Goal: Navigation & Orientation: Find specific page/section

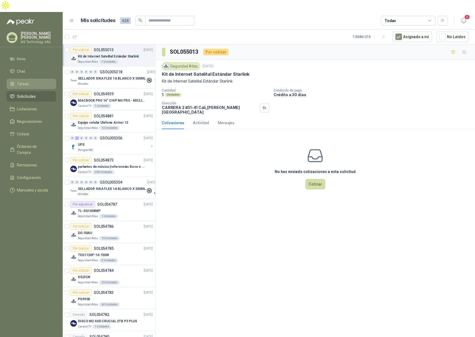
click at [21, 81] on span "Tareas" at bounding box center [23, 84] width 12 height 6
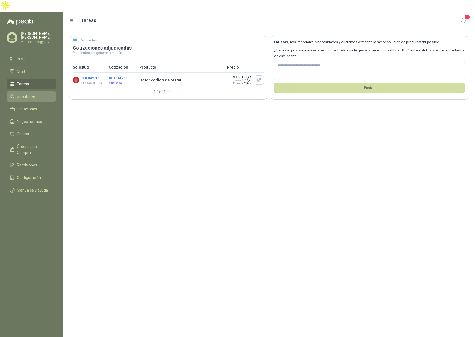
click at [28, 94] on span "Solicitudes" at bounding box center [26, 97] width 19 height 6
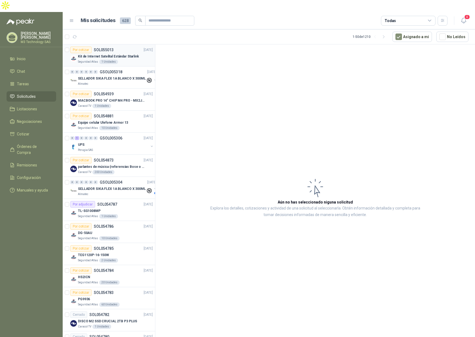
click at [141, 52] on article "Por cotizar SOL055013 [DATE] Kit de Internet Satelital Estándar Starlink Segur…" at bounding box center [109, 55] width 92 height 22
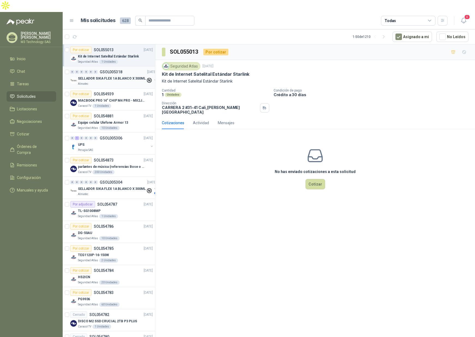
click at [126, 75] on div "SELLADOR SIKA FLEX 1A BLANCO X 300ML" at bounding box center [112, 78] width 68 height 7
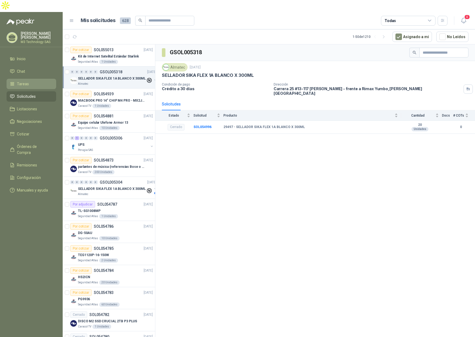
click at [26, 81] on span "Tareas" at bounding box center [23, 84] width 12 height 6
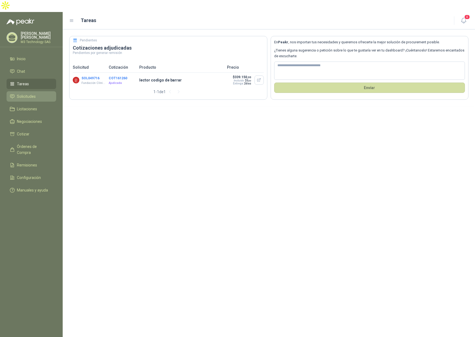
click at [34, 94] on span "Solicitudes" at bounding box center [26, 97] width 19 height 6
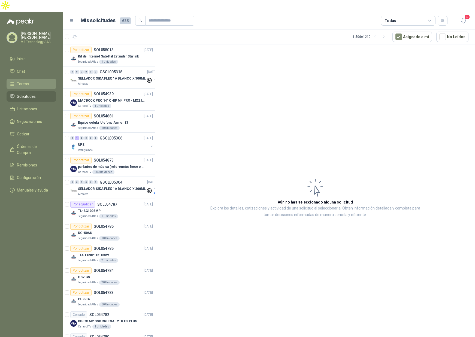
click at [31, 81] on li "Tareas" at bounding box center [31, 84] width 43 height 6
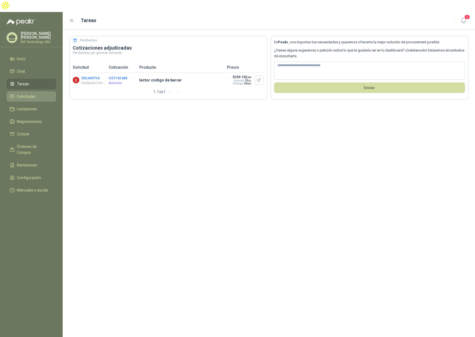
click at [25, 94] on span "Solicitudes" at bounding box center [26, 97] width 19 height 6
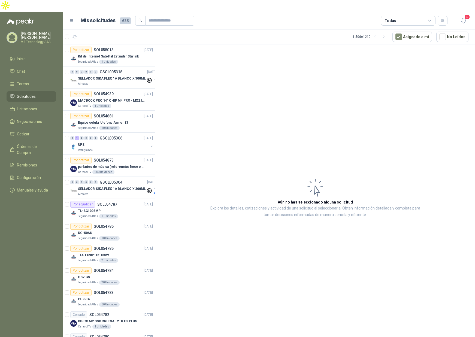
click at [7, 91] on link "Solicitudes" at bounding box center [32, 96] width 50 height 10
click at [29, 81] on li "Tareas" at bounding box center [31, 84] width 43 height 6
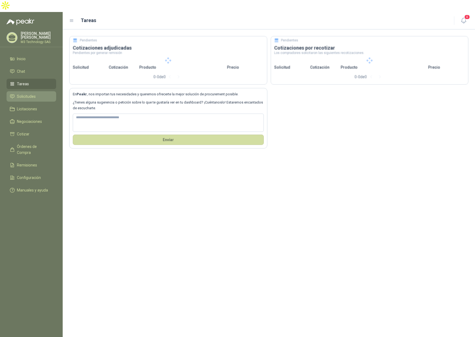
click at [34, 94] on span "Solicitudes" at bounding box center [26, 97] width 19 height 6
